Goal: Find specific page/section: Find specific page/section

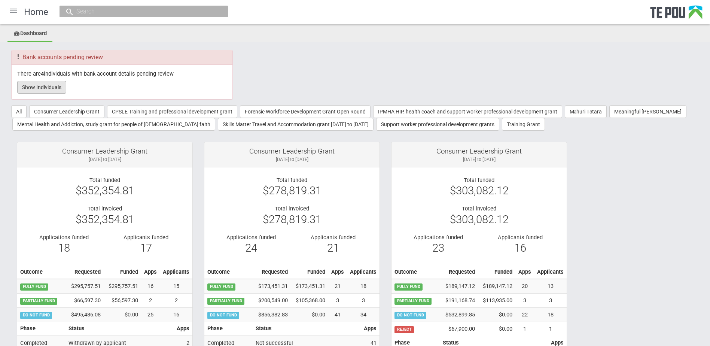
click at [36, 89] on button "Show Individuals" at bounding box center [41, 87] width 49 height 13
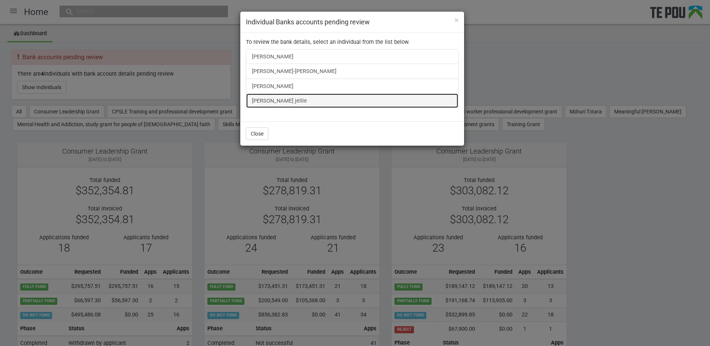
click at [293, 103] on link "[PERSON_NAME] jellie" at bounding box center [352, 100] width 213 height 15
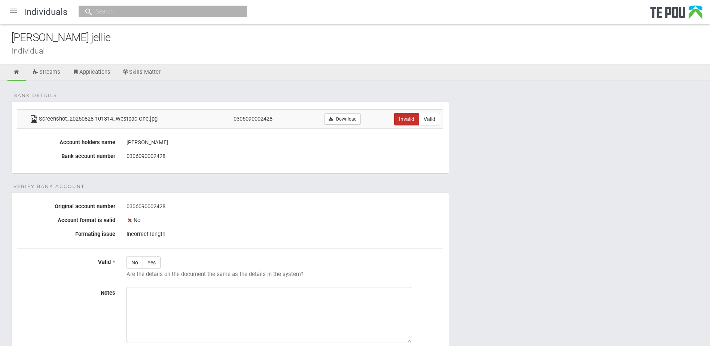
click at [167, 63] on div "Shirley Valakvi jellie Individual" at bounding box center [355, 44] width 710 height 40
click at [155, 67] on link "Skills Matter" at bounding box center [142, 72] width 50 height 16
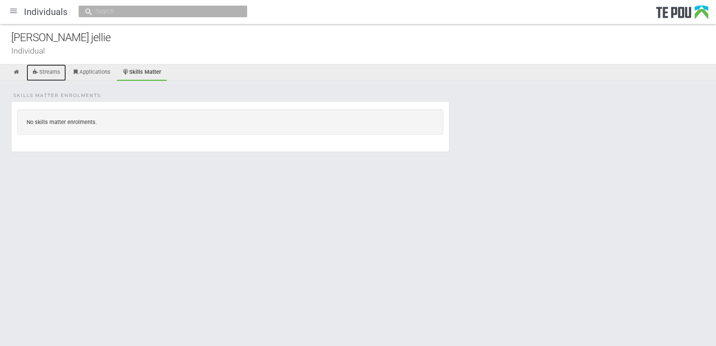
click at [37, 69] on icon at bounding box center [35, 72] width 7 height 6
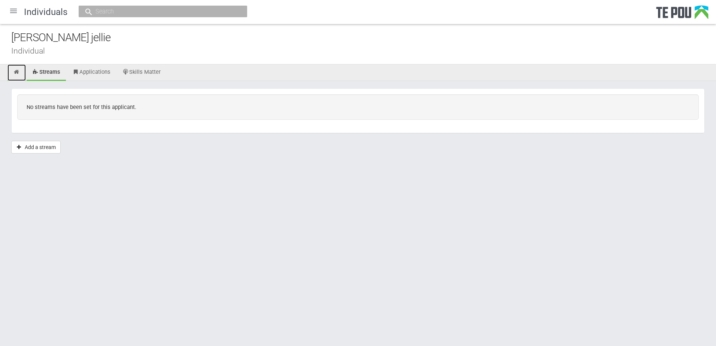
click at [18, 76] on link at bounding box center [16, 72] width 18 height 16
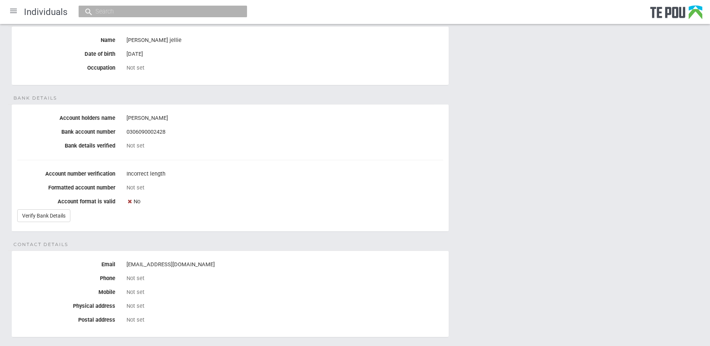
scroll to position [75, 0]
click at [242, 232] on fieldset "Bank details Account holders name [PERSON_NAME] Bank account number [FINANCIAL_…" at bounding box center [230, 168] width 438 height 128
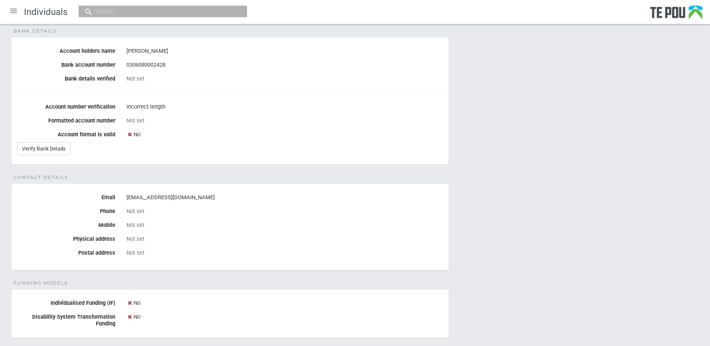
scroll to position [30, 0]
